Goal: Information Seeking & Learning: Learn about a topic

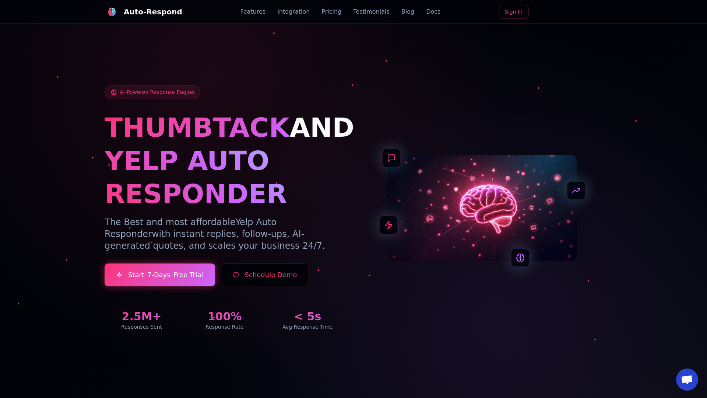
click at [401, 12] on link "Blog" at bounding box center [407, 11] width 13 height 9
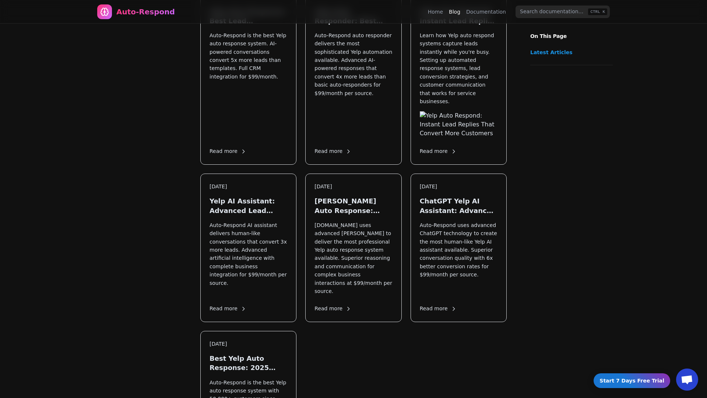
scroll to position [1022, 0]
